Goal: Task Accomplishment & Management: Manage account settings

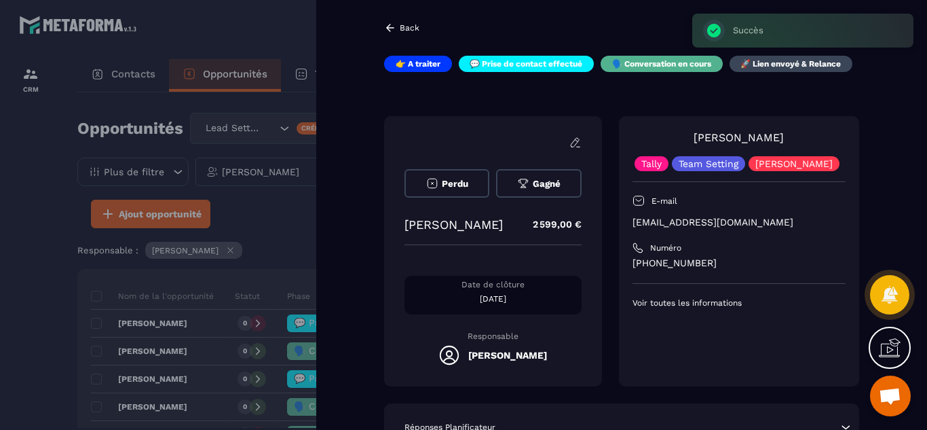
scroll to position [271, 0]
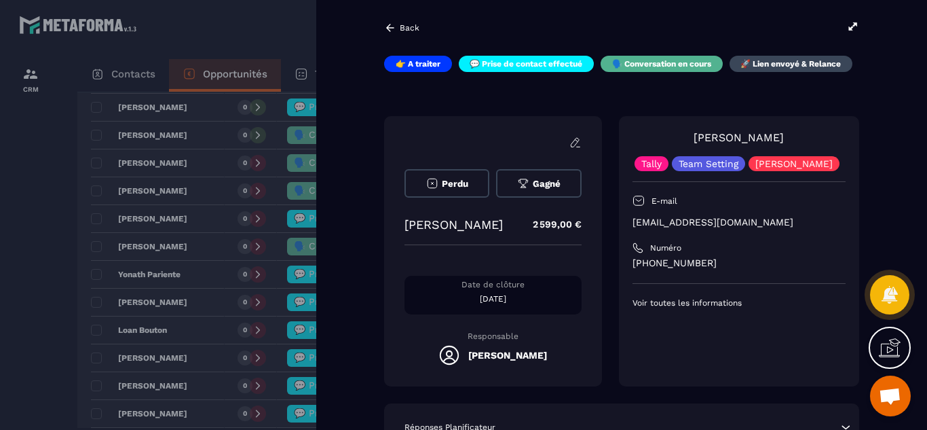
click at [0, 324] on div at bounding box center [463, 215] width 927 height 430
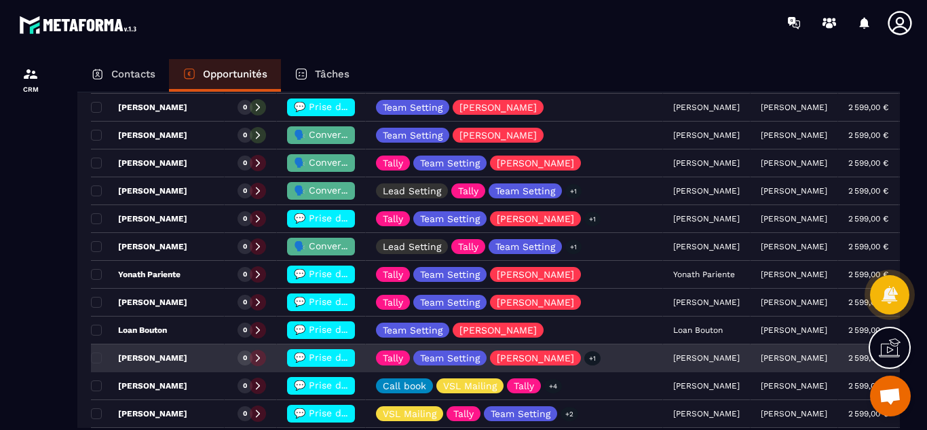
click at [312, 357] on span "💬 Prise de contact effectué" at bounding box center [361, 356] width 135 height 11
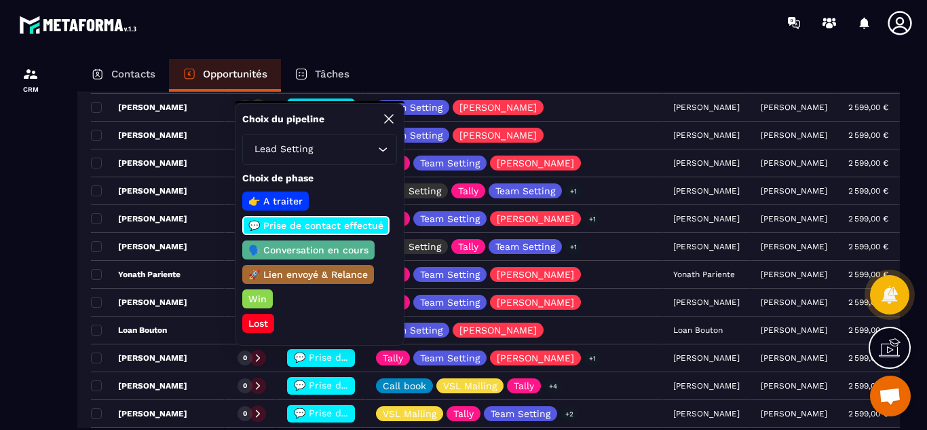
click at [302, 252] on p "🗣️ Conversation en cours" at bounding box center [308, 250] width 124 height 14
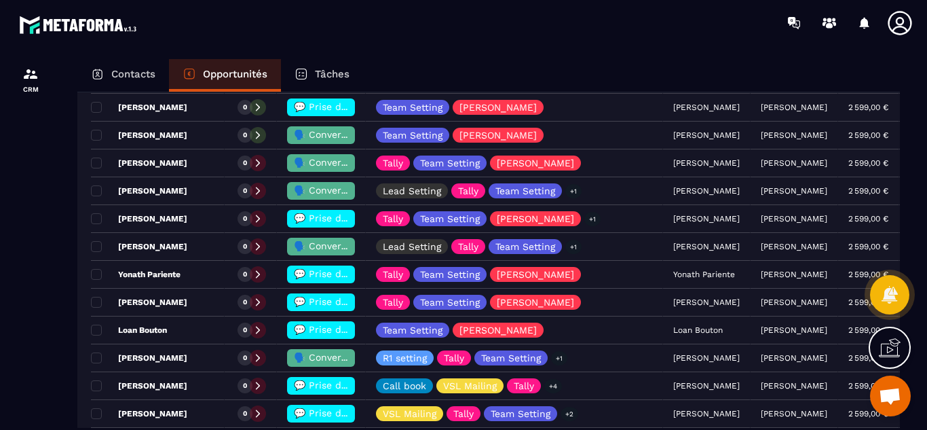
click at [34, 332] on div at bounding box center [30, 256] width 61 height 423
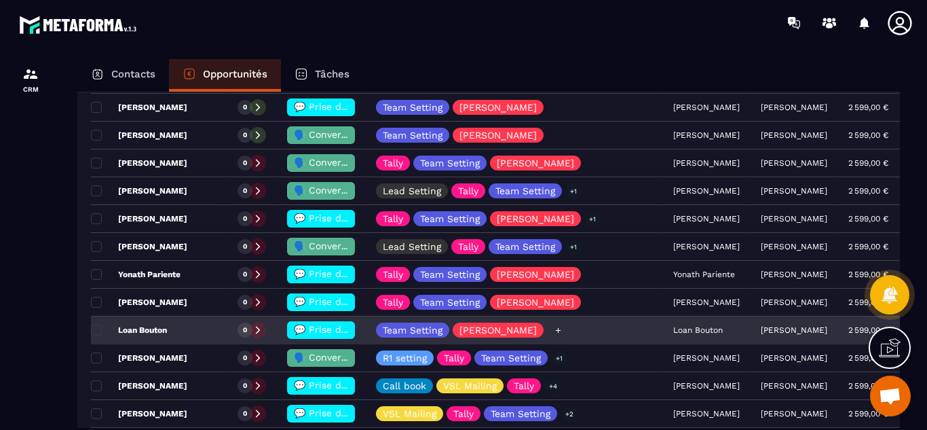
click at [555, 330] on icon at bounding box center [557, 329] width 5 height 5
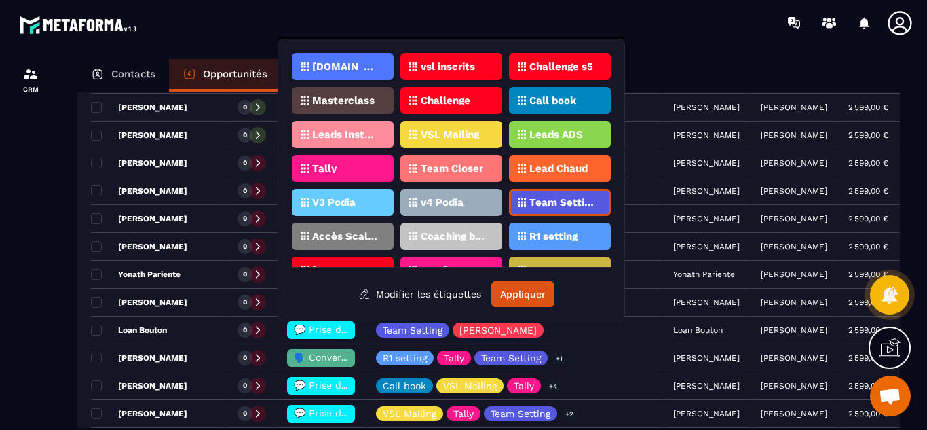
click at [538, 238] on p "R1 setting" at bounding box center [553, 235] width 48 height 9
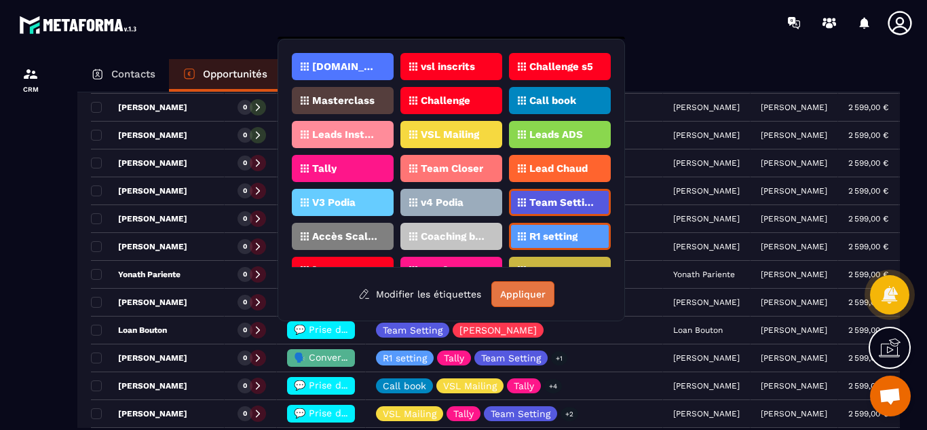
click at [534, 290] on button "Appliquer" at bounding box center [522, 294] width 63 height 26
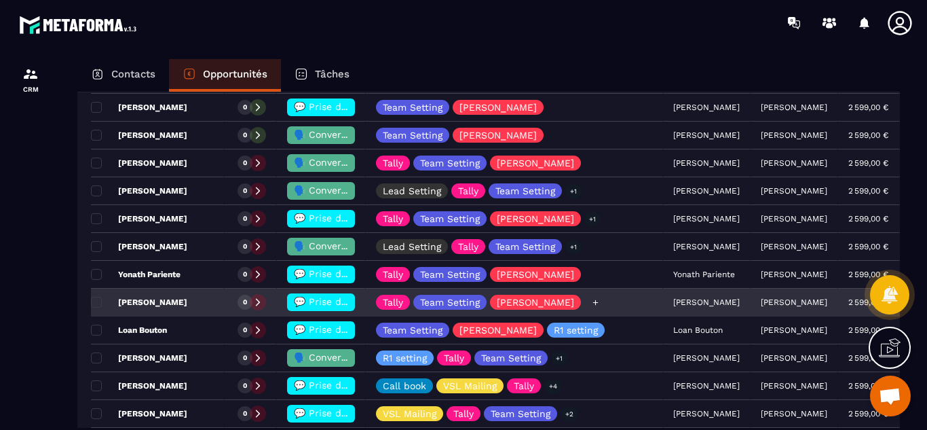
click at [591, 305] on icon at bounding box center [595, 302] width 9 height 9
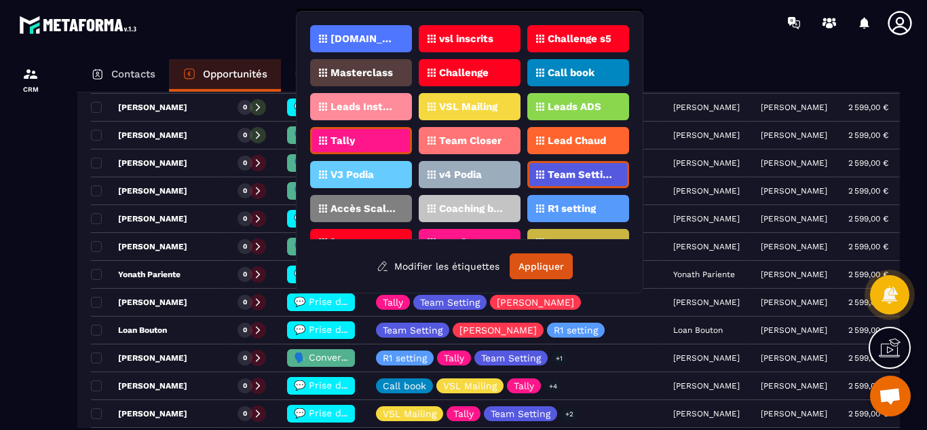
click at [567, 209] on p "R1 setting" at bounding box center [572, 208] width 48 height 9
click at [539, 263] on button "Appliquer" at bounding box center [541, 266] width 63 height 26
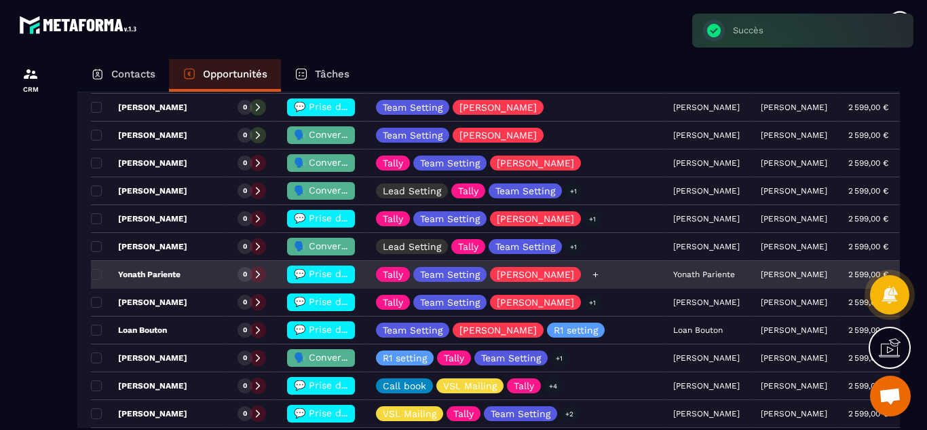
click at [591, 276] on icon at bounding box center [595, 274] width 9 height 9
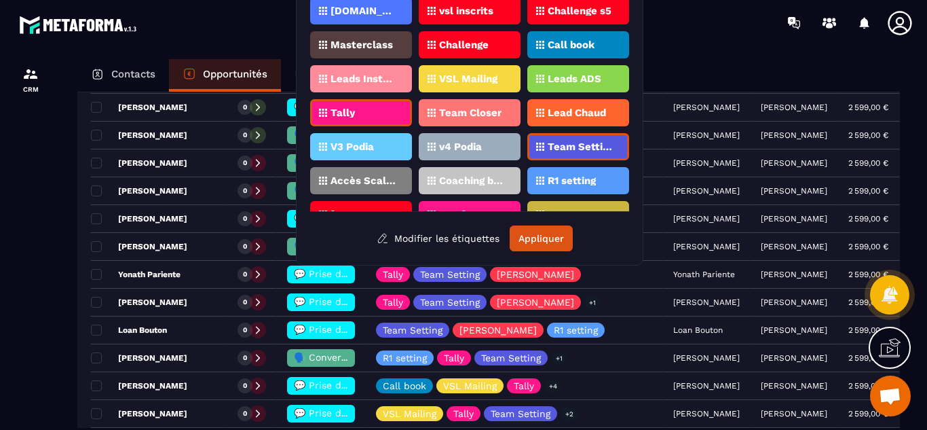
click at [582, 176] on p "R1 setting" at bounding box center [572, 180] width 48 height 9
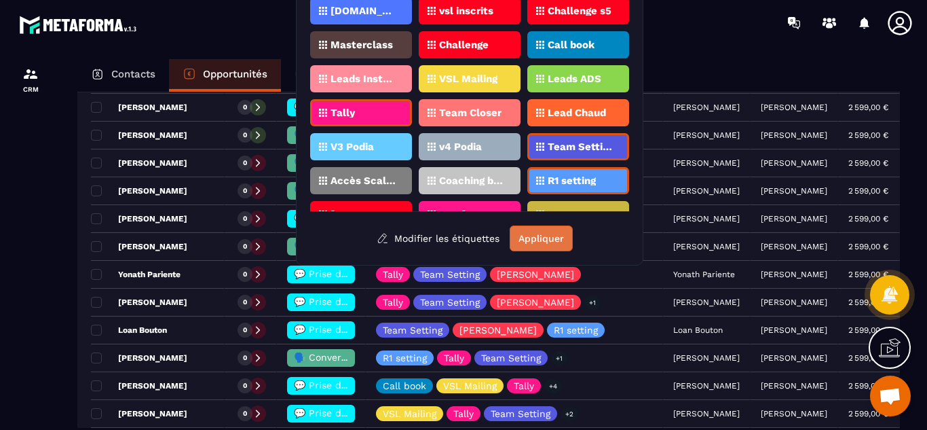
click at [537, 239] on button "Appliquer" at bounding box center [541, 238] width 63 height 26
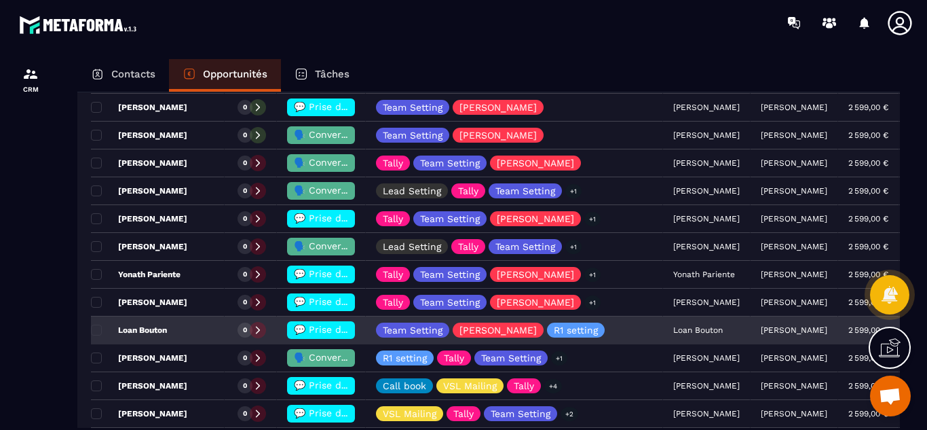
click at [314, 335] on h6 "💬 Prise de contact effectué" at bounding box center [321, 329] width 54 height 11
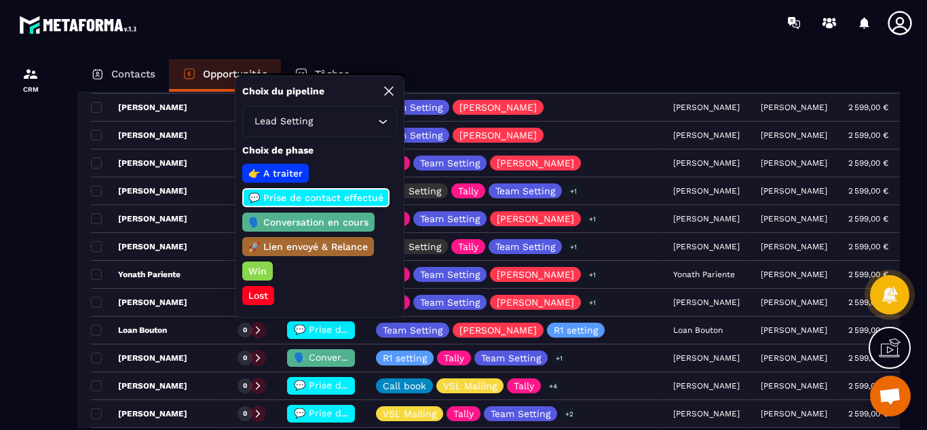
click at [320, 223] on p "🗣️ Conversation en cours" at bounding box center [308, 222] width 124 height 14
